Goal: Task Accomplishment & Management: Use online tool/utility

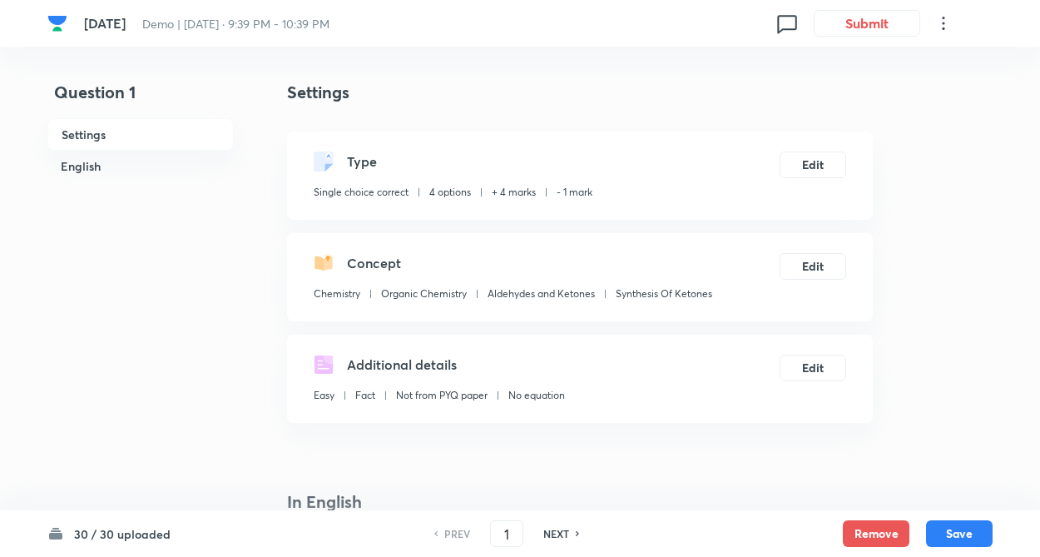
checkbox input "true"
